Goal: Task Accomplishment & Management: Manage account settings

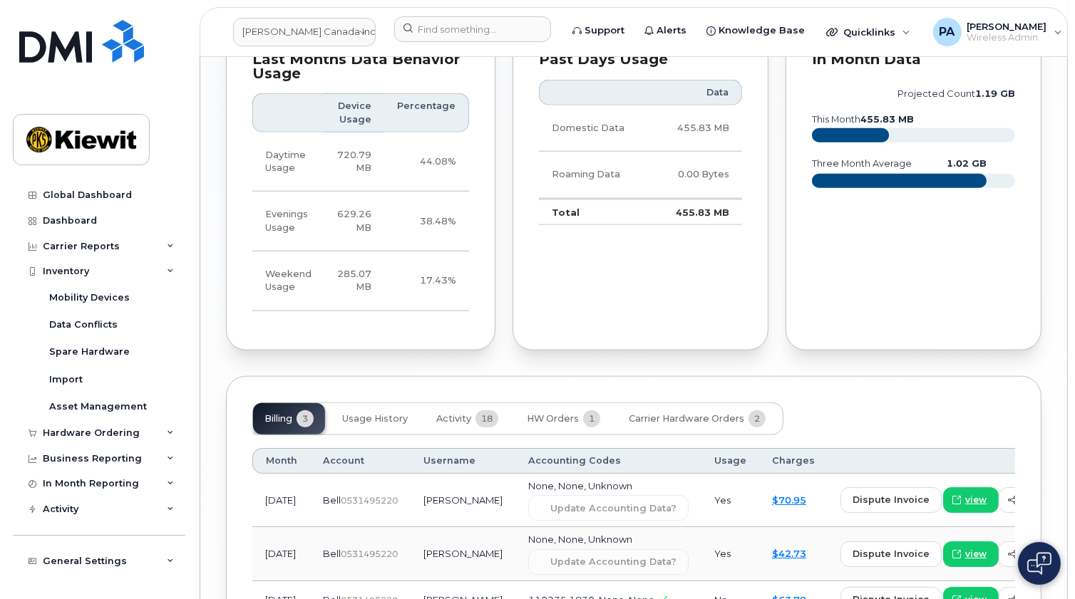
scroll to position [1684, 0]
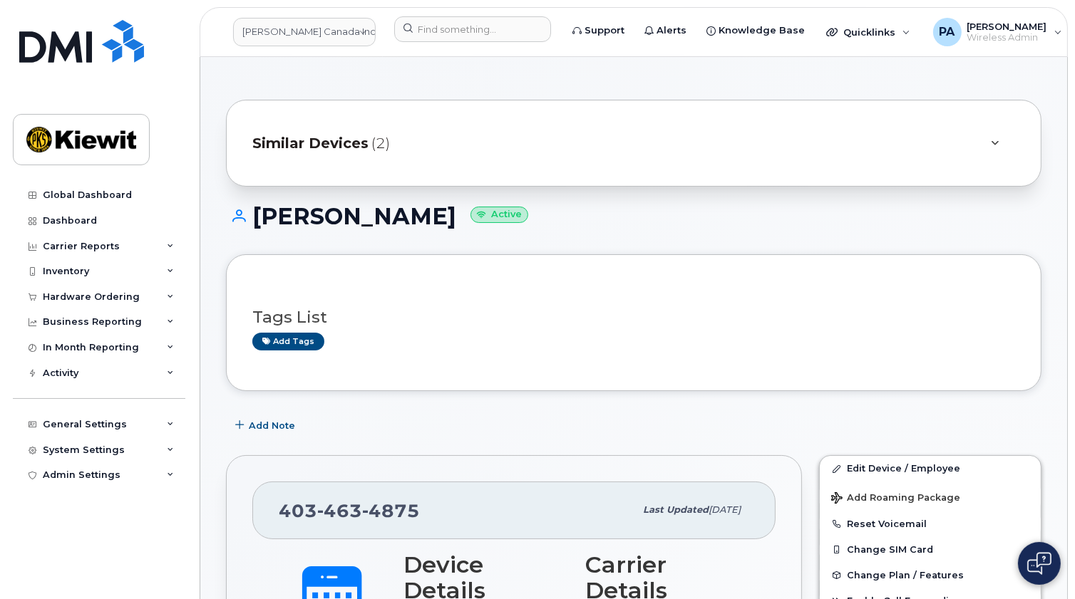
click at [343, 152] on span "Similar Devices" at bounding box center [310, 143] width 116 height 21
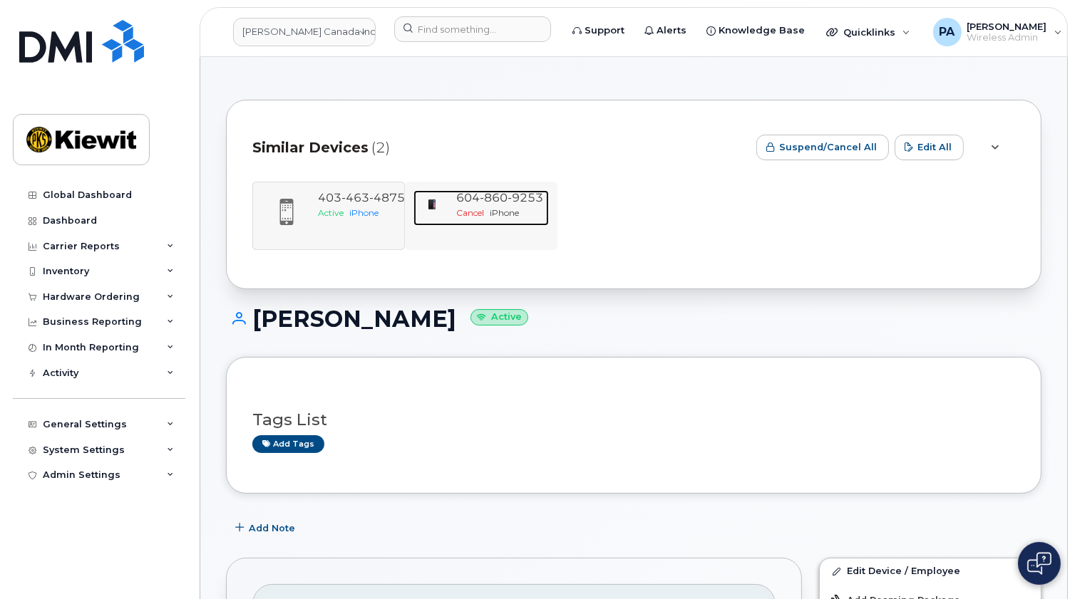
click at [508, 200] on span "9253" at bounding box center [525, 198] width 36 height 14
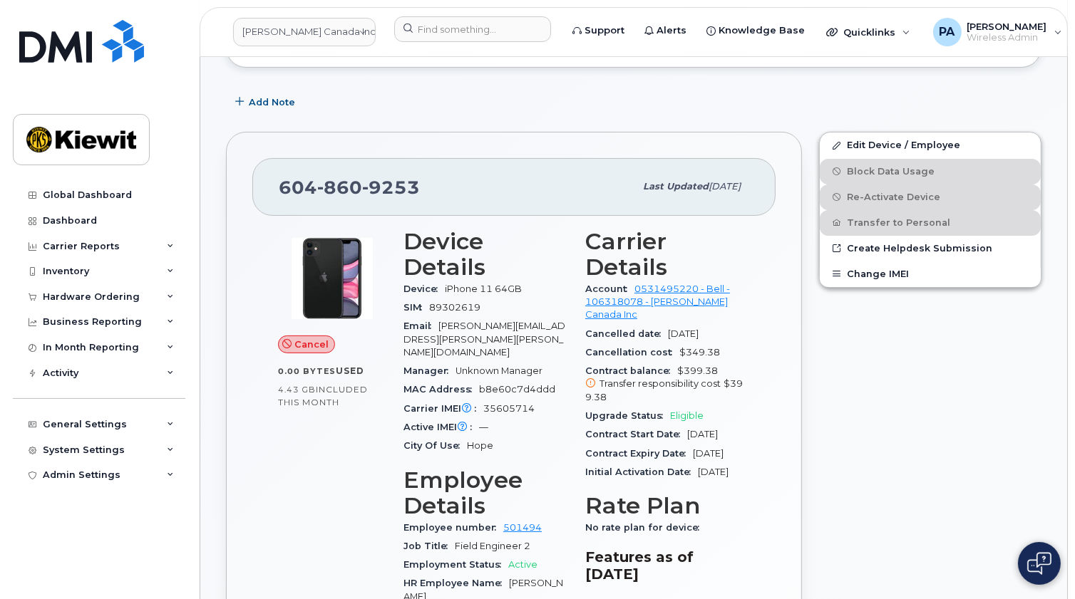
scroll to position [388, 0]
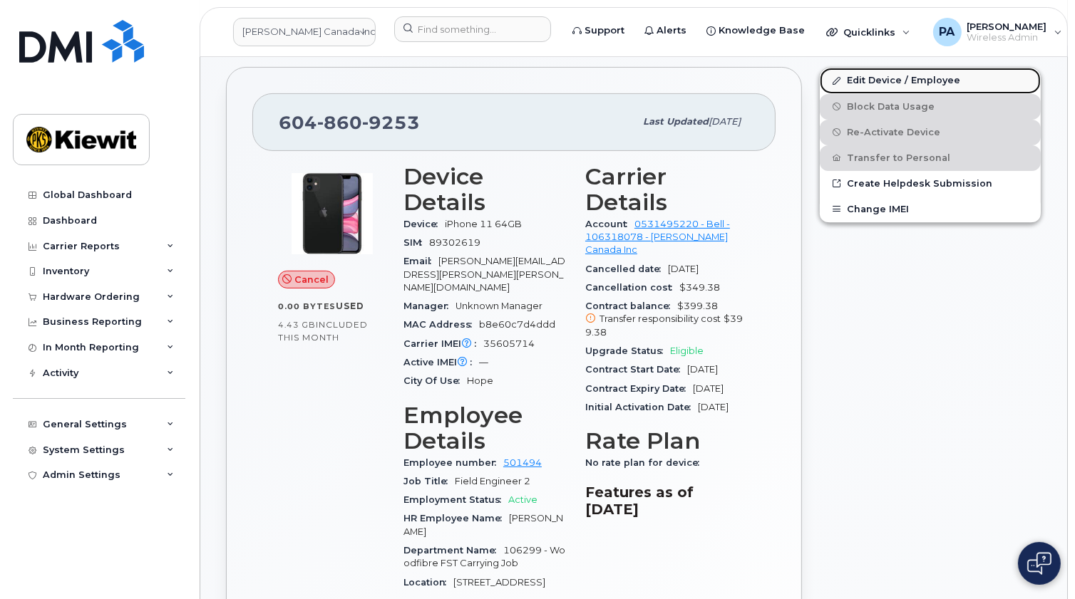
click at [926, 72] on link "Edit Device / Employee" at bounding box center [929, 81] width 221 height 26
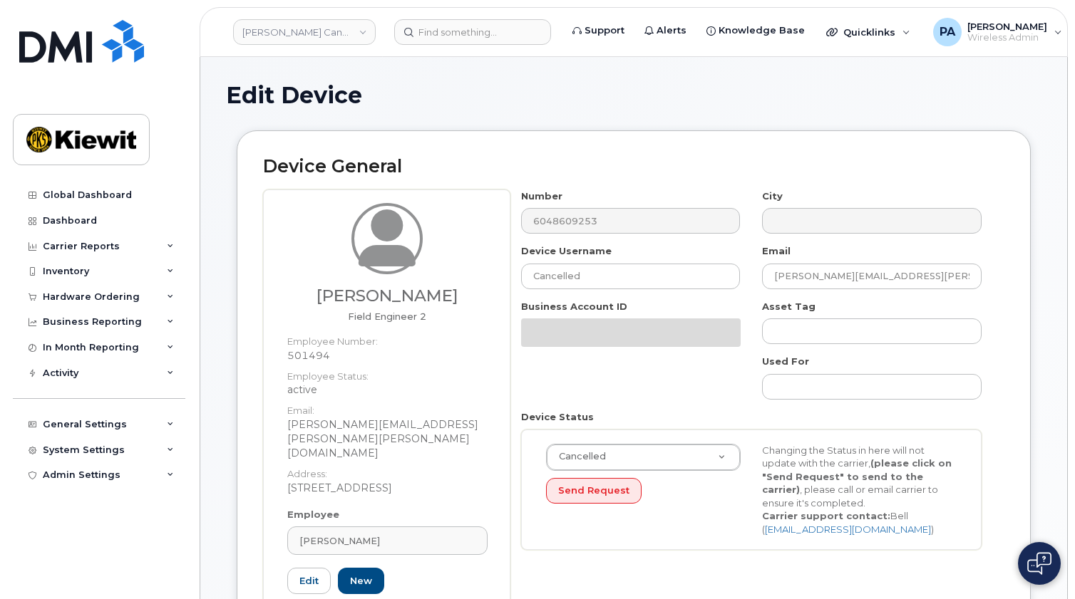
select select "14059"
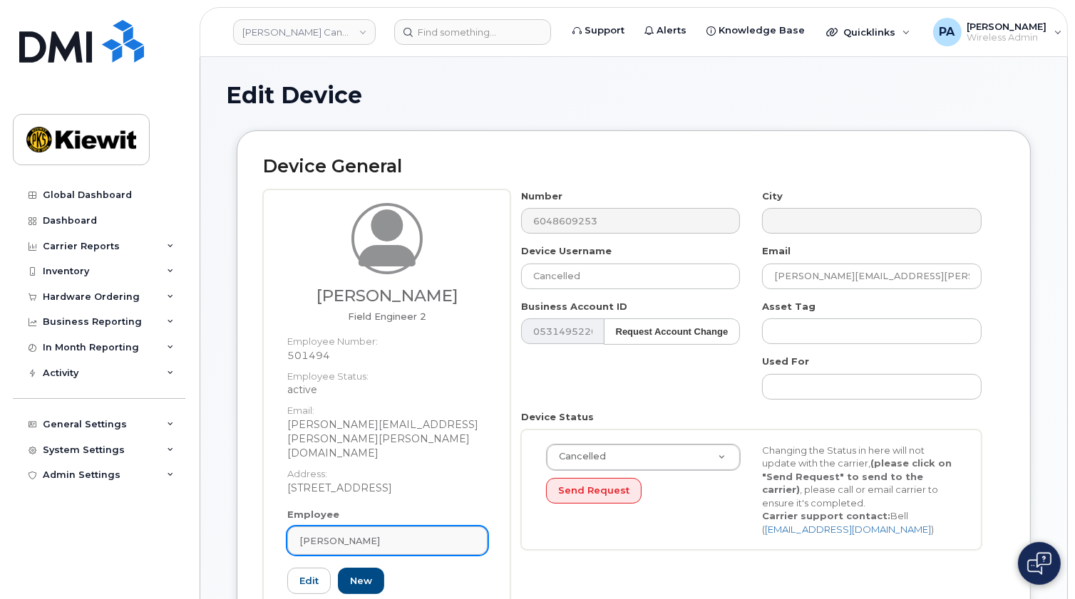
scroll to position [194, 0]
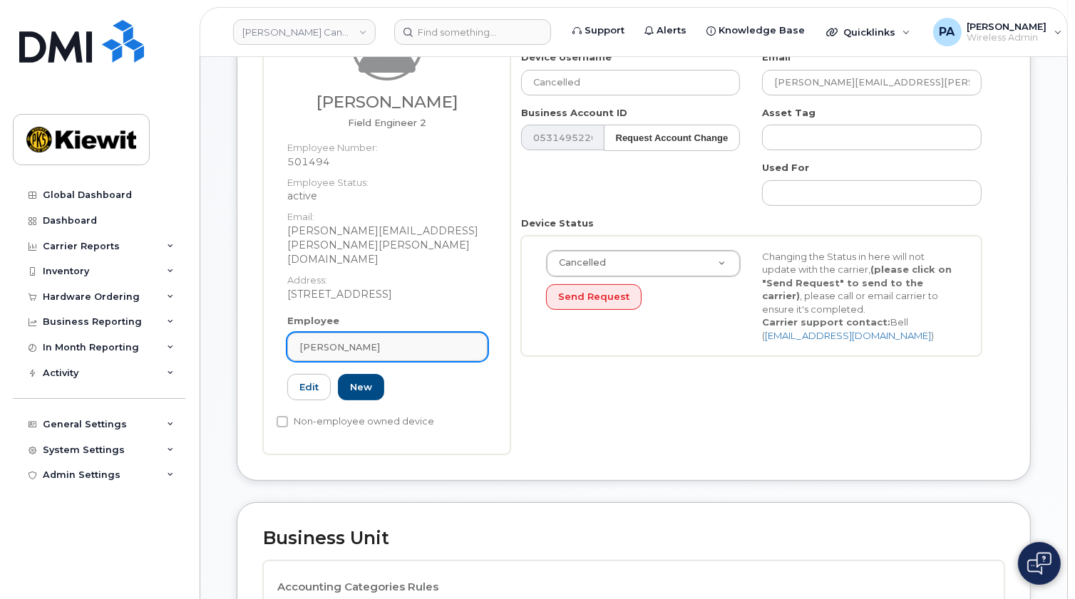
click at [405, 341] on div "[PERSON_NAME]" at bounding box center [387, 348] width 176 height 14
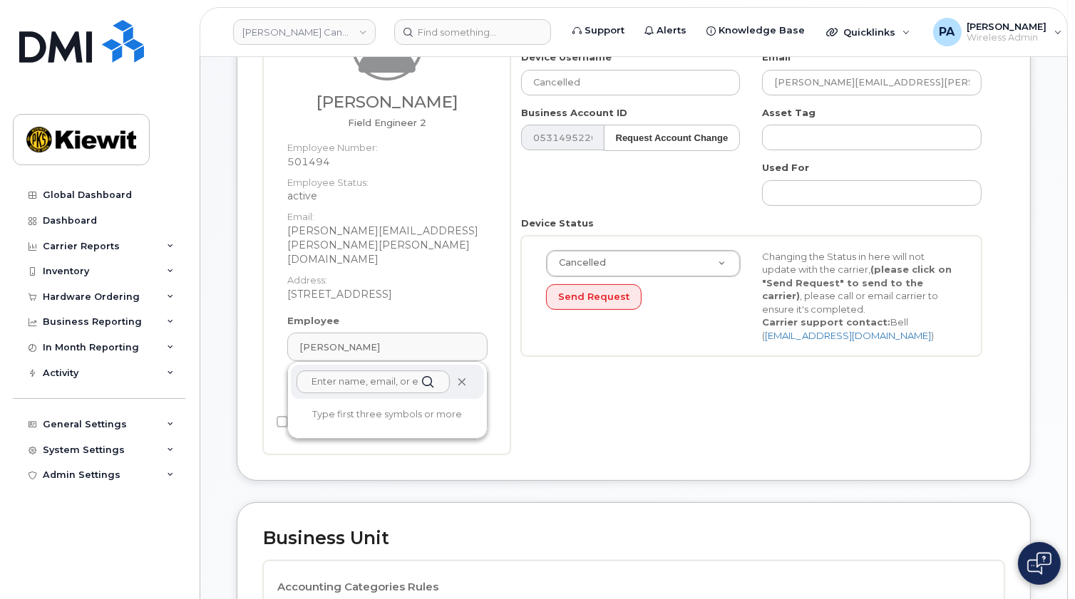
click at [463, 378] on icon at bounding box center [461, 382] width 9 height 9
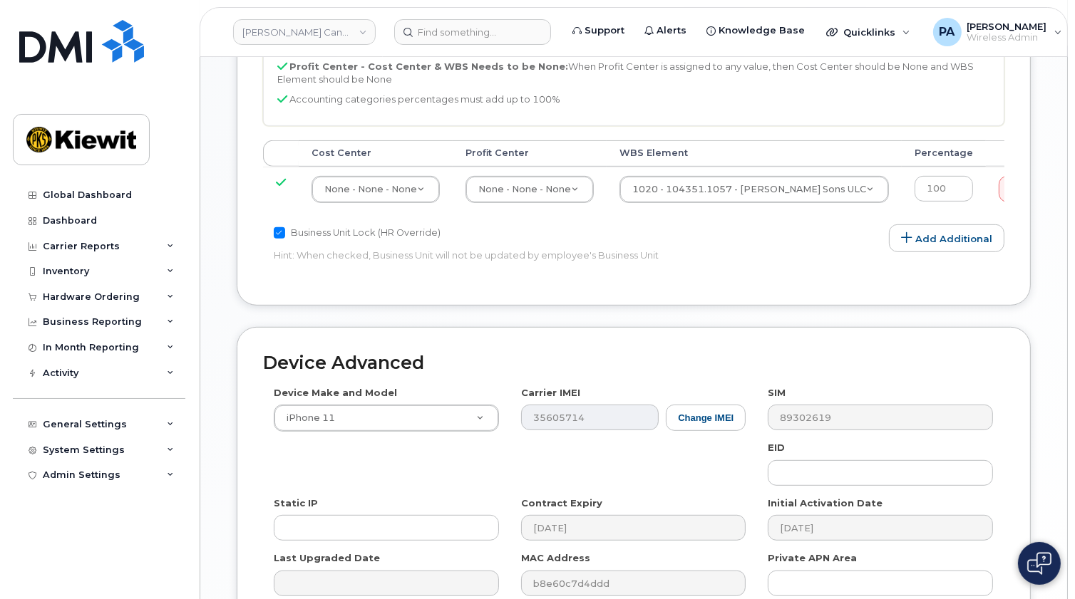
scroll to position [868, 0]
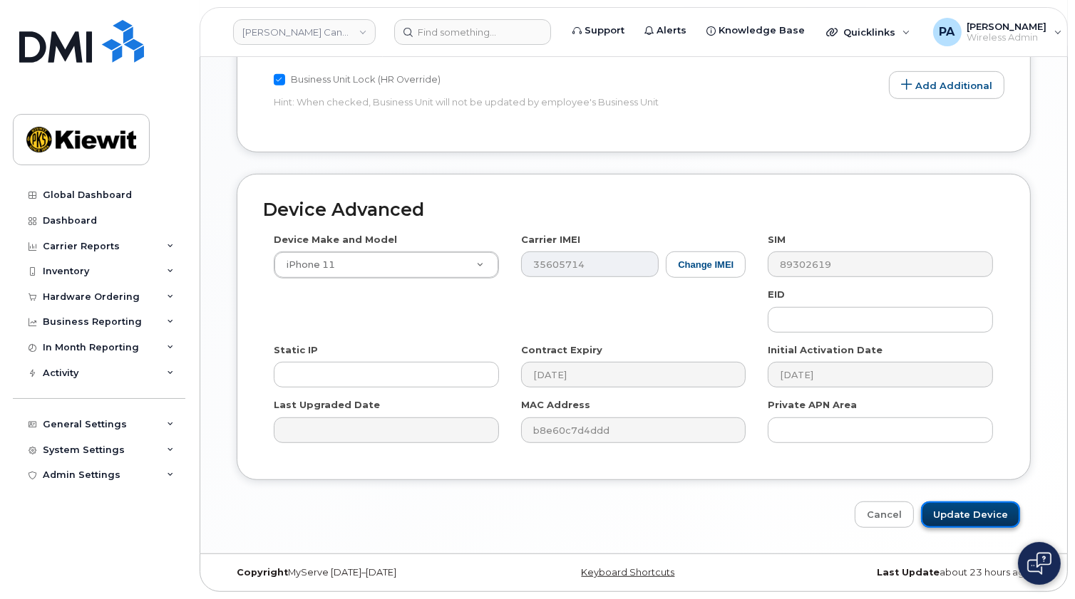
click at [946, 519] on input "Update Device" at bounding box center [970, 515] width 99 height 26
type input "Saving..."
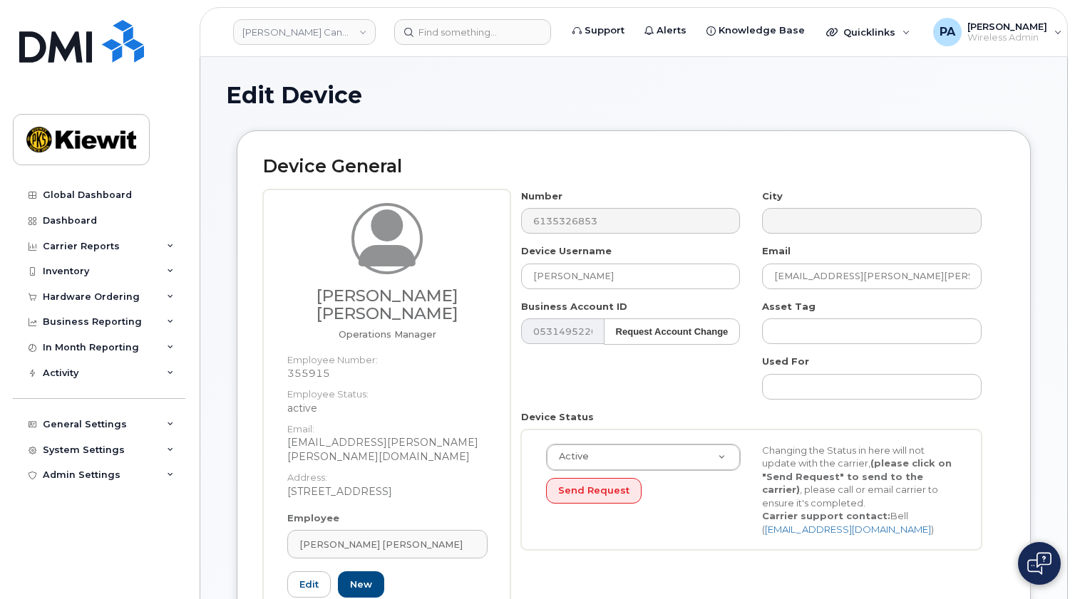
select select "14059"
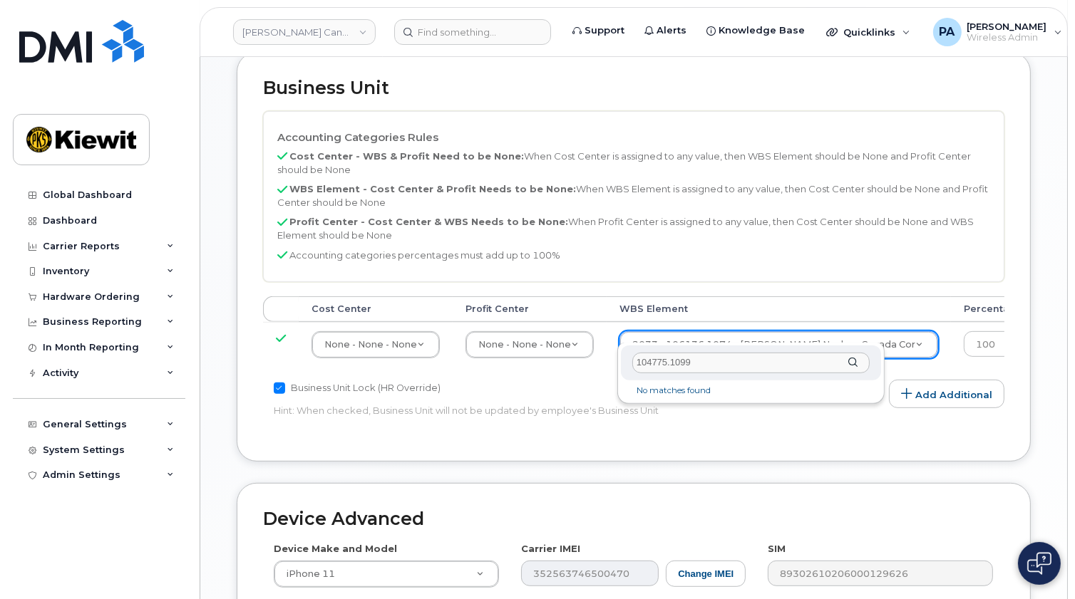
scroll to position [648, 0]
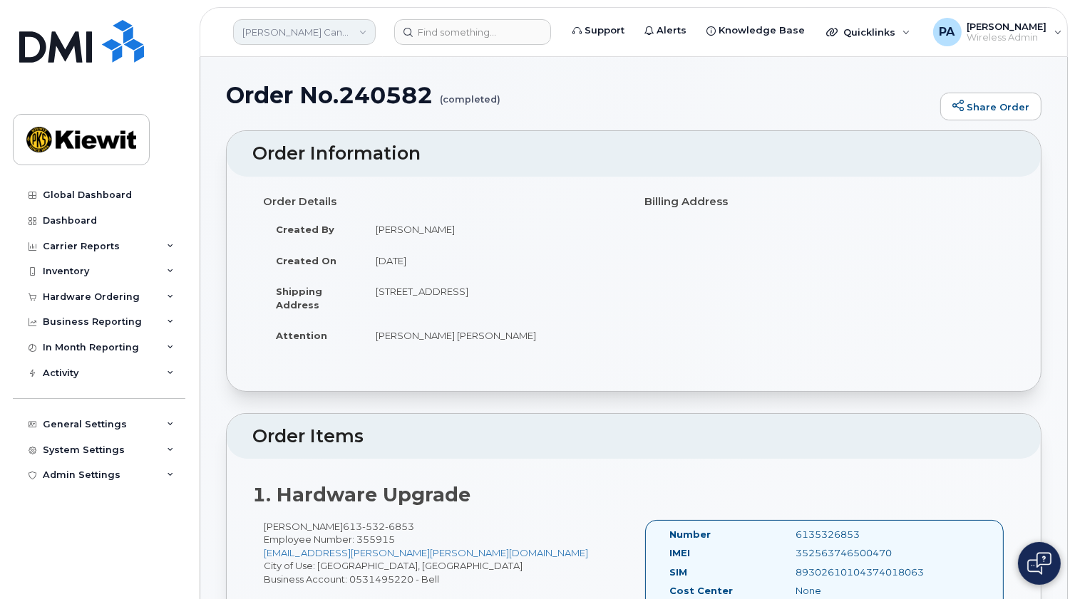
click at [312, 29] on link "[PERSON_NAME] Canada Inc" at bounding box center [304, 32] width 143 height 26
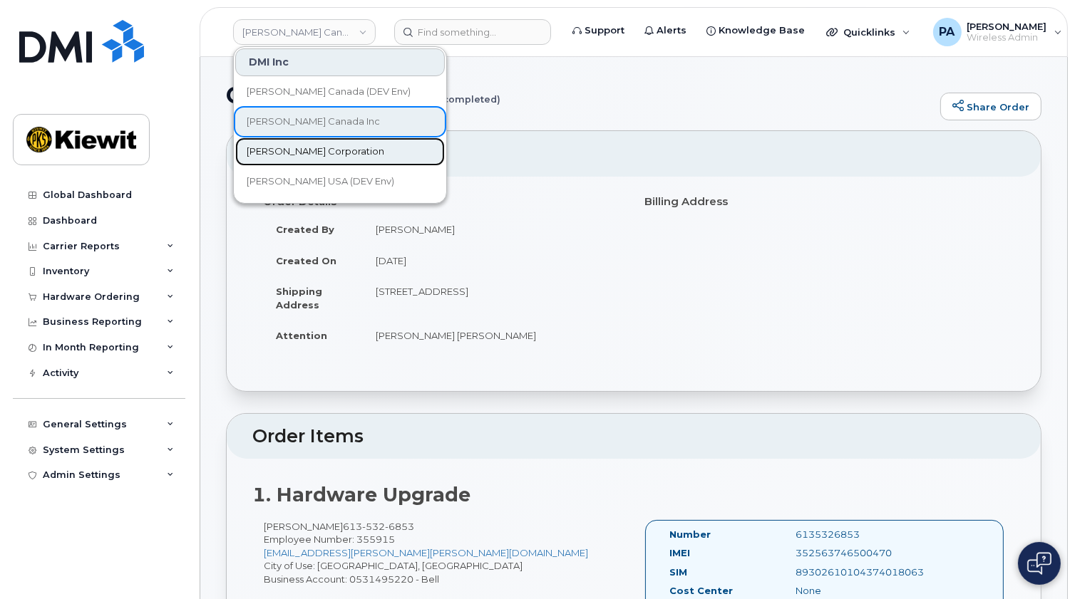
click at [283, 147] on span "Kiewit Corporation" at bounding box center [316, 152] width 138 height 14
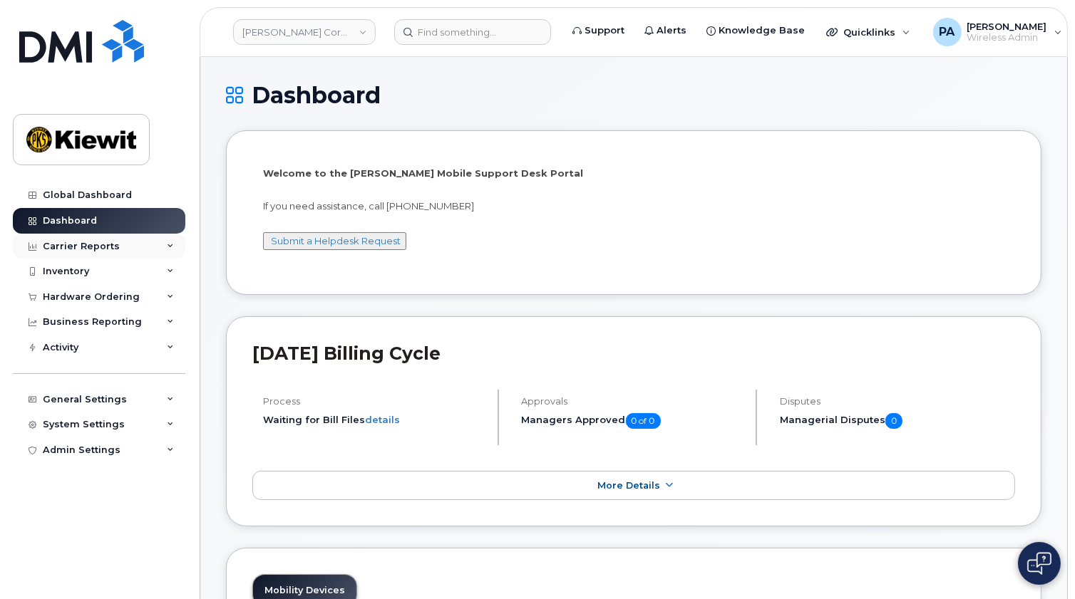
click at [93, 249] on div "Carrier Reports" at bounding box center [81, 246] width 77 height 11
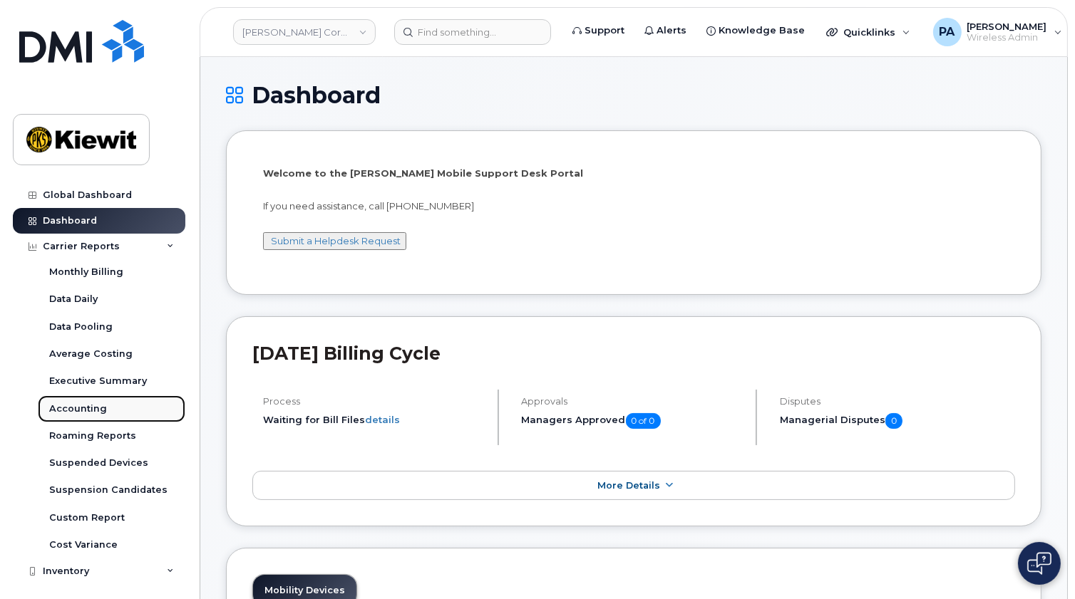
click at [72, 409] on div "Accounting" at bounding box center [78, 409] width 58 height 13
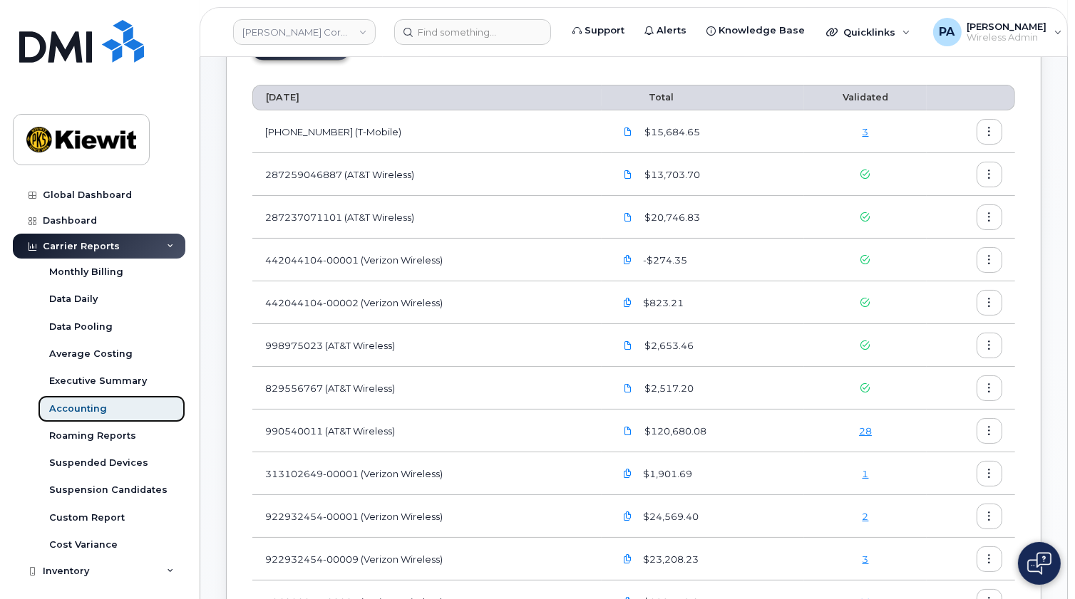
scroll to position [64, 0]
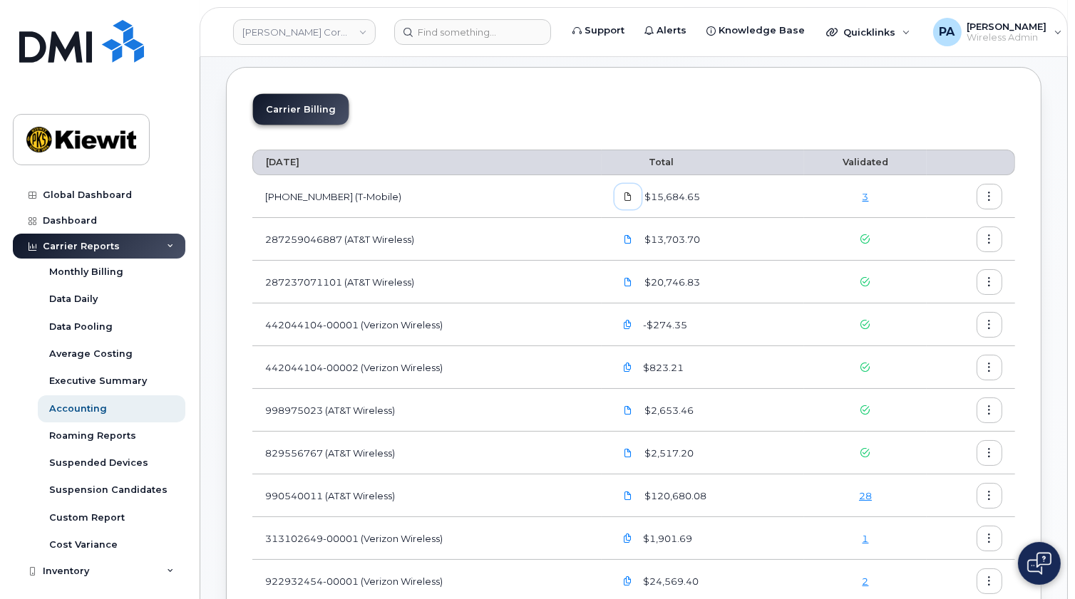
click at [632, 197] on icon at bounding box center [627, 196] width 9 height 9
click at [630, 496] on icon at bounding box center [627, 496] width 9 height 9
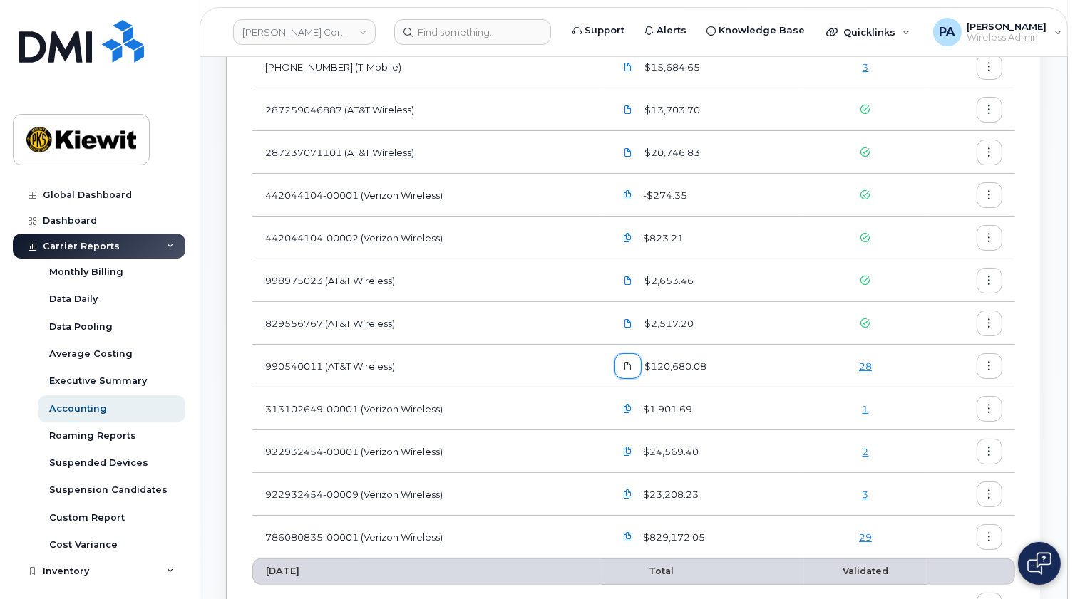
scroll to position [0, 0]
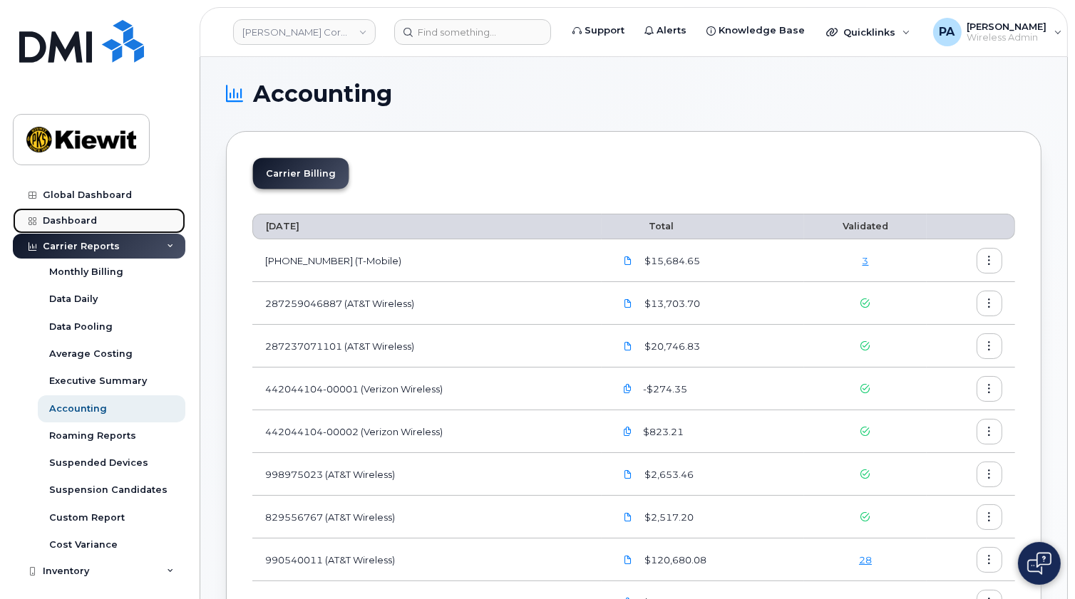
click at [93, 221] on div "Dashboard" at bounding box center [70, 220] width 54 height 11
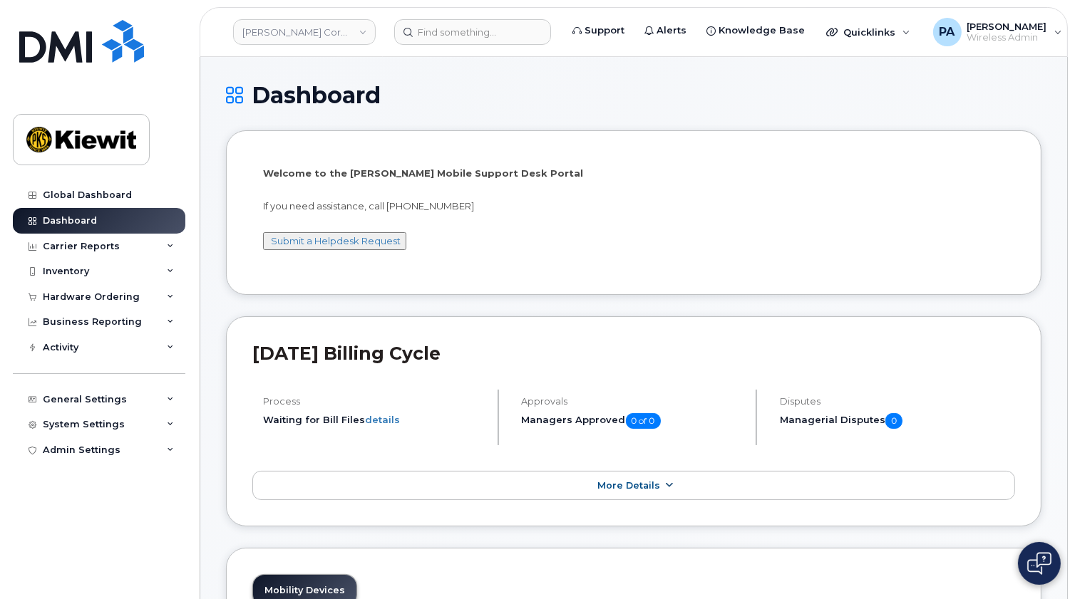
click at [644, 488] on span "More Details" at bounding box center [628, 485] width 63 height 11
